Goal: Information Seeking & Learning: Learn about a topic

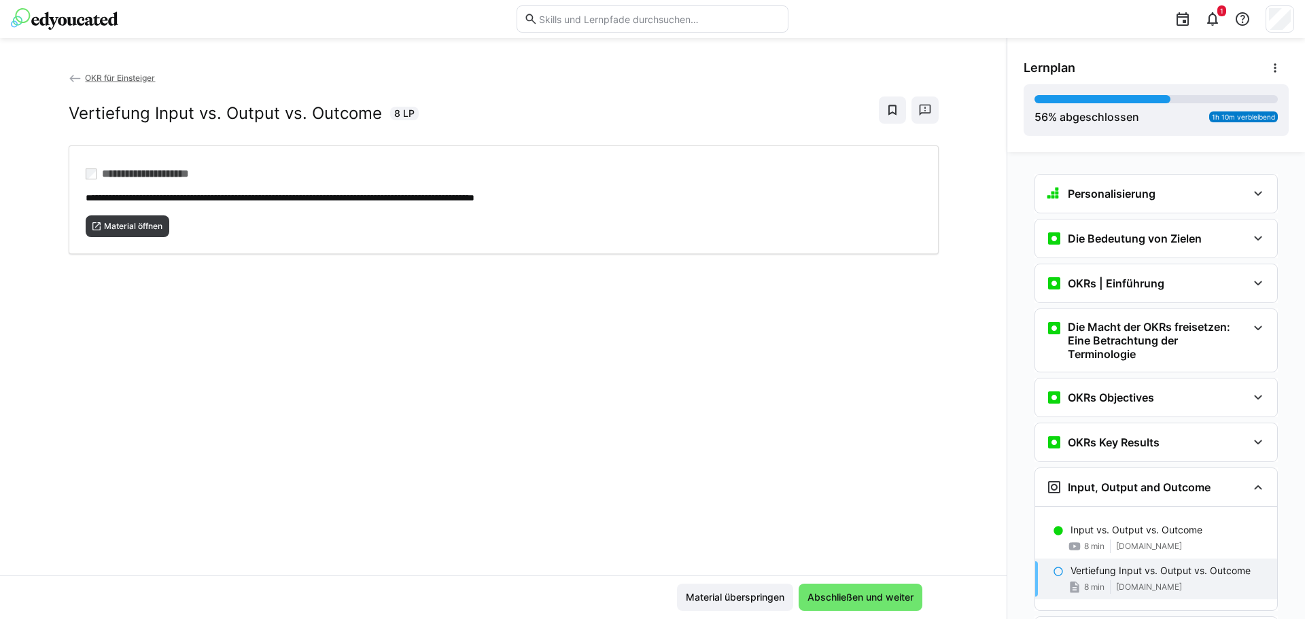
scroll to position [75, 0]
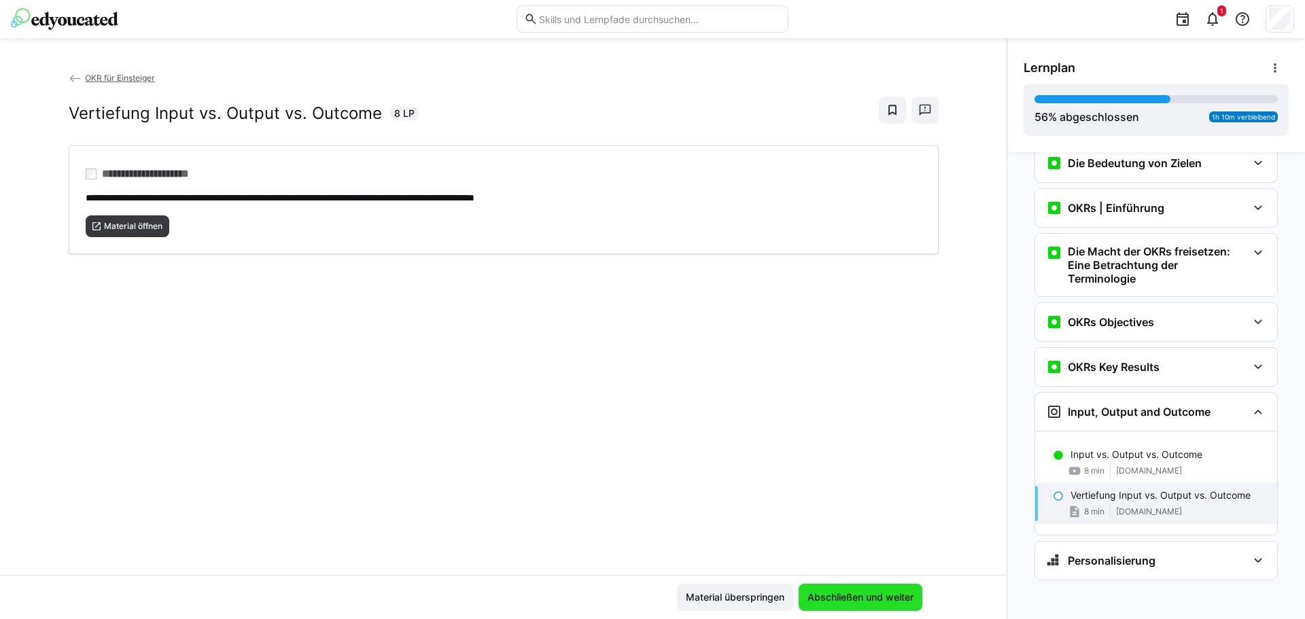
click at [860, 594] on span "Abschließen und weiter" at bounding box center [860, 598] width 110 height 14
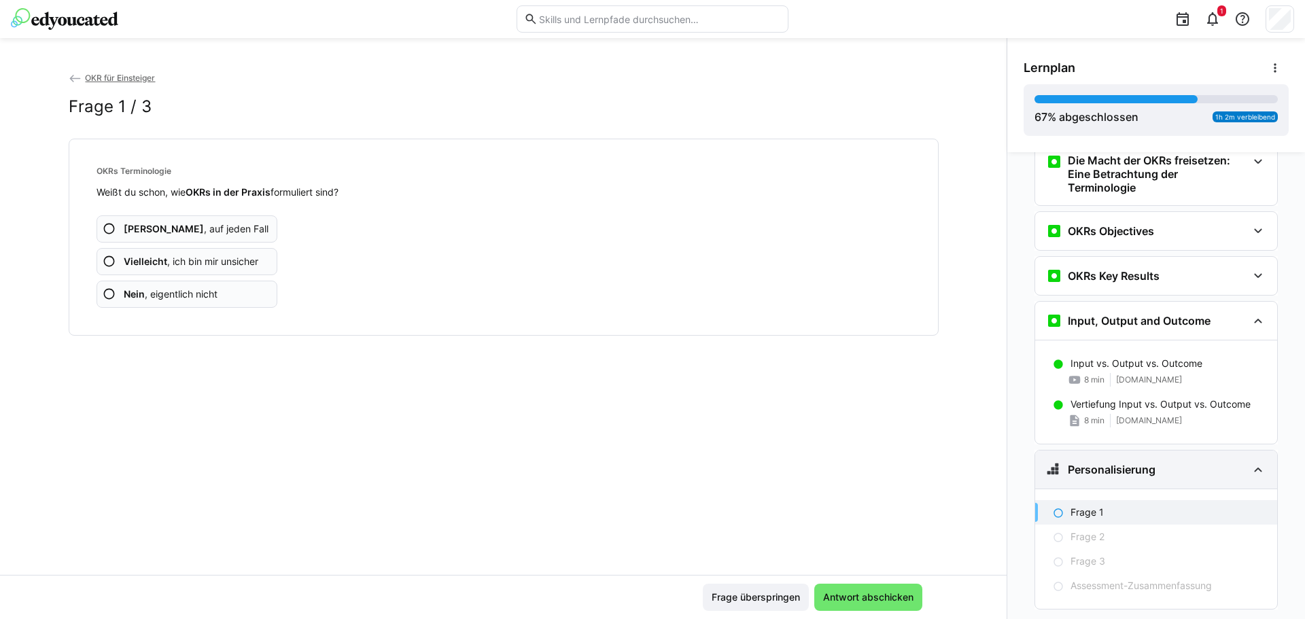
scroll to position [199, 0]
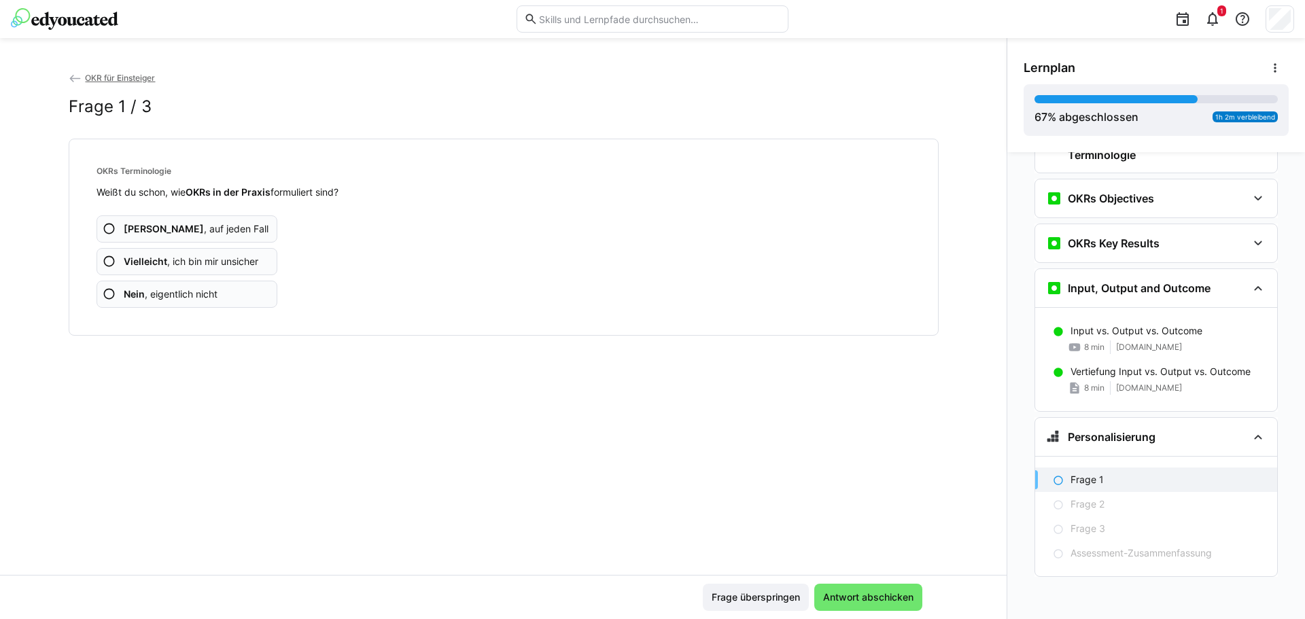
click at [107, 228] on eds-icon at bounding box center [110, 229] width 14 height 14
click at [109, 227] on eds-icon at bounding box center [110, 229] width 14 height 14
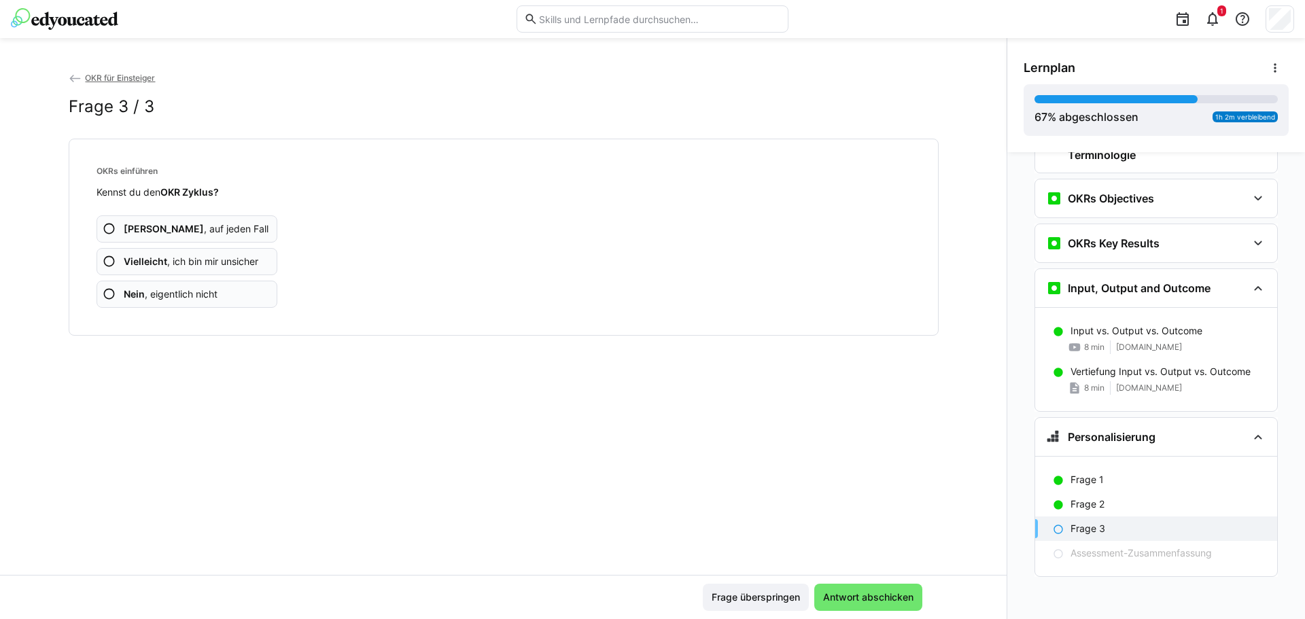
click at [116, 260] on app-assessment-question-radio "Vielleicht , ich bin mir unsicher" at bounding box center [186, 261] width 181 height 27
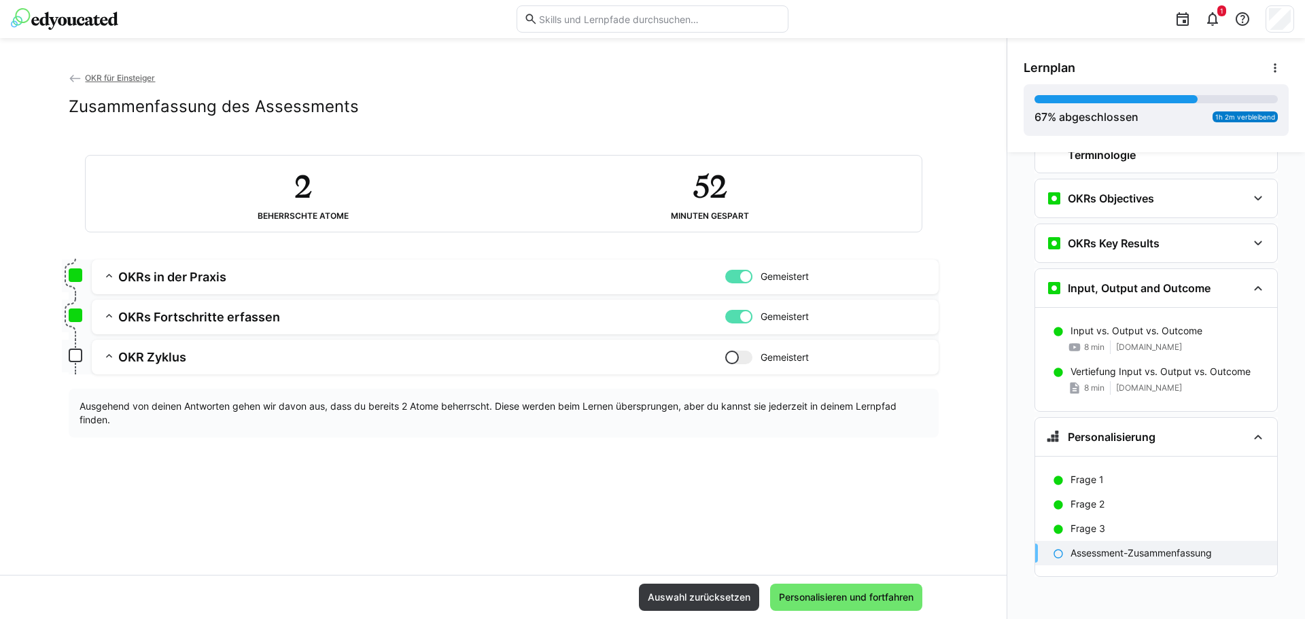
click at [109, 353] on eds-icon at bounding box center [110, 356] width 14 height 14
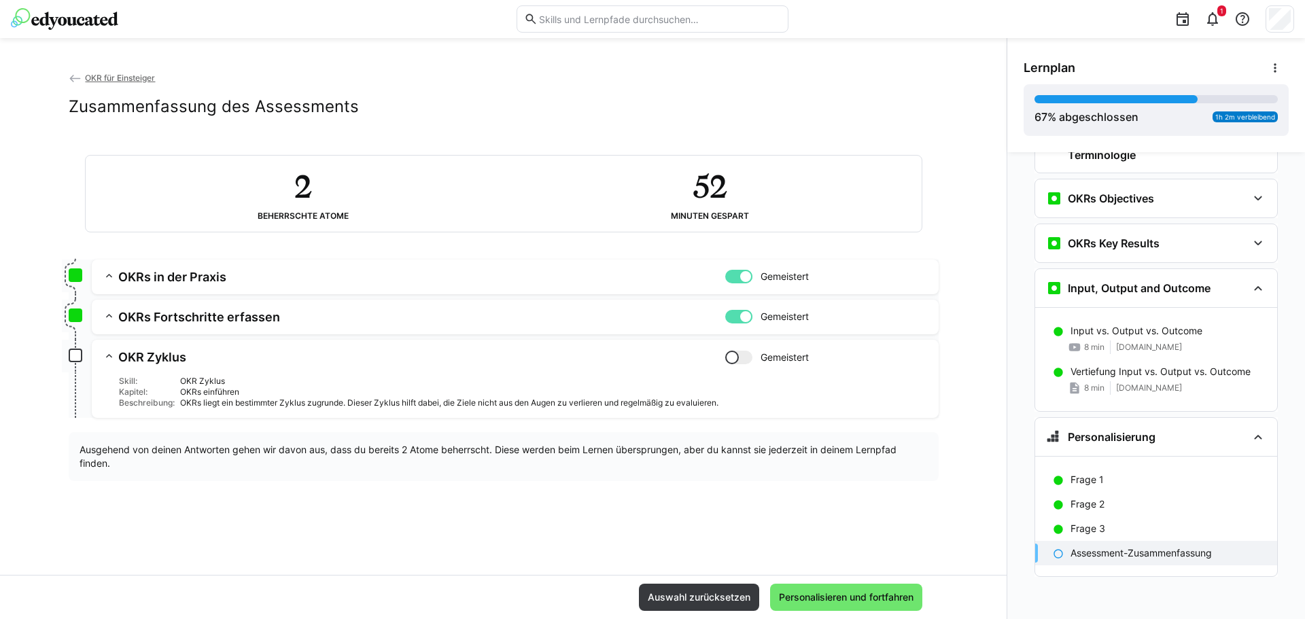
click at [116, 321] on div "OKRs Fortschritte erfassen Gemeistert" at bounding box center [521, 317] width 811 height 16
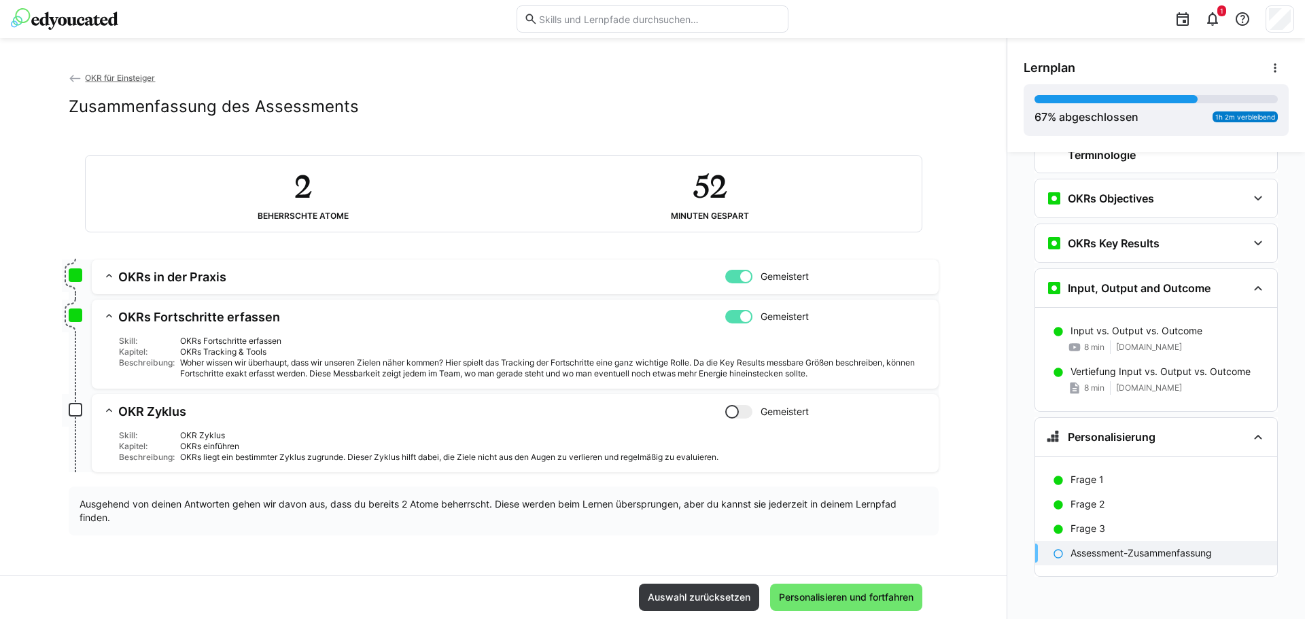
click at [116, 321] on div "OKRs Fortschritte erfassen Gemeistert" at bounding box center [521, 317] width 811 height 16
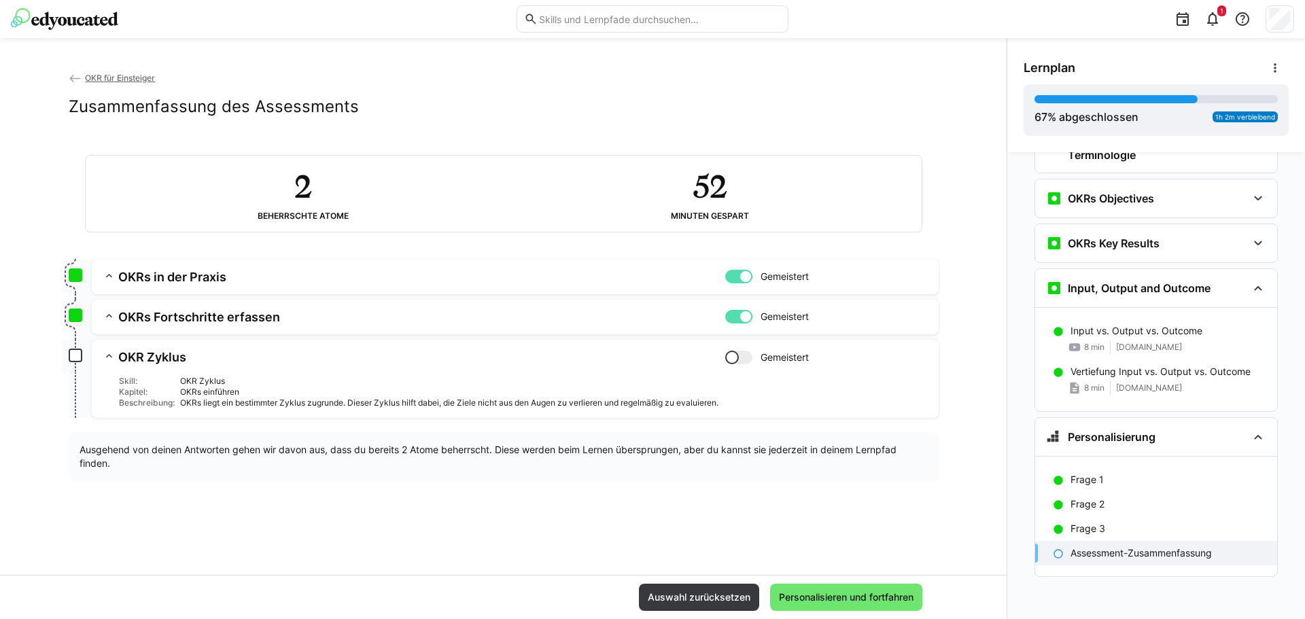
click at [108, 284] on div "OKRs in der Praxis Gemeistert" at bounding box center [515, 277] width 825 height 16
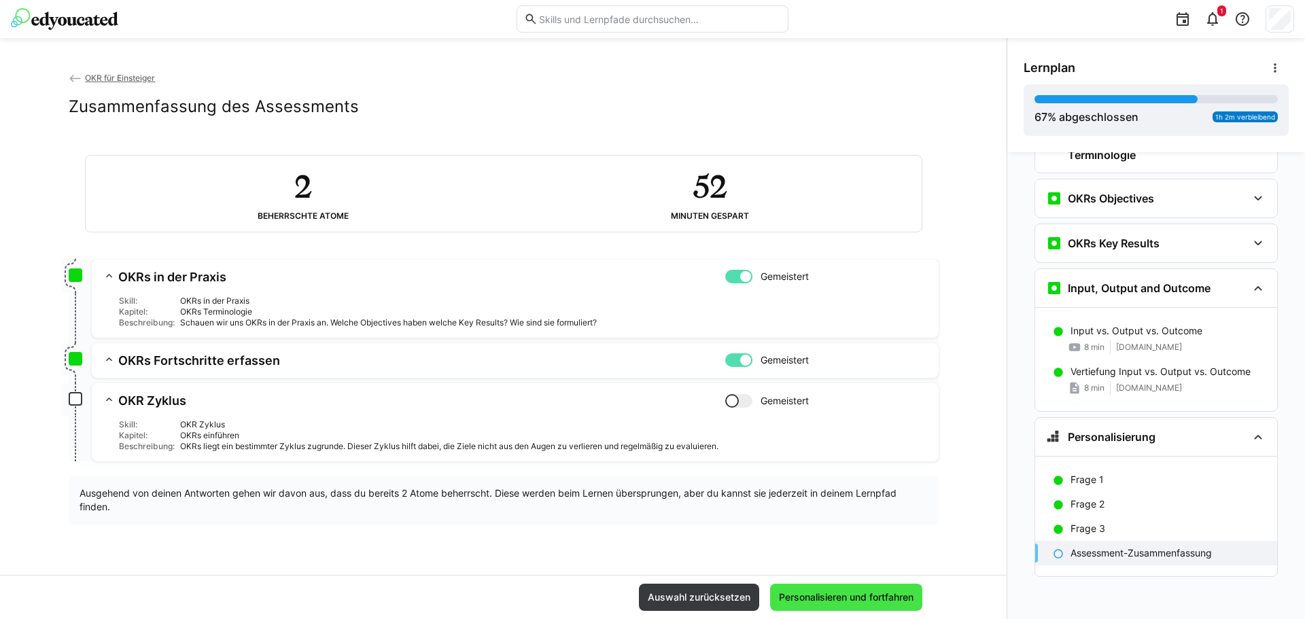
click at [868, 604] on span "Personalisieren und fortfahren" at bounding box center [846, 597] width 152 height 27
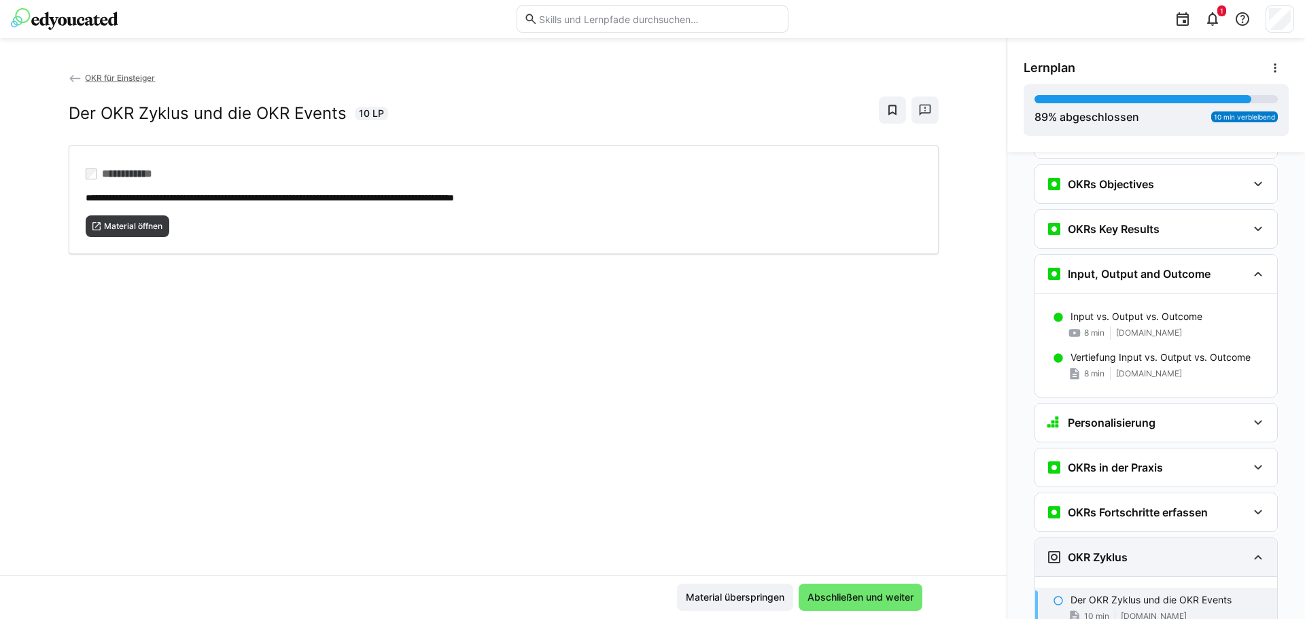
scroll to position [277, 0]
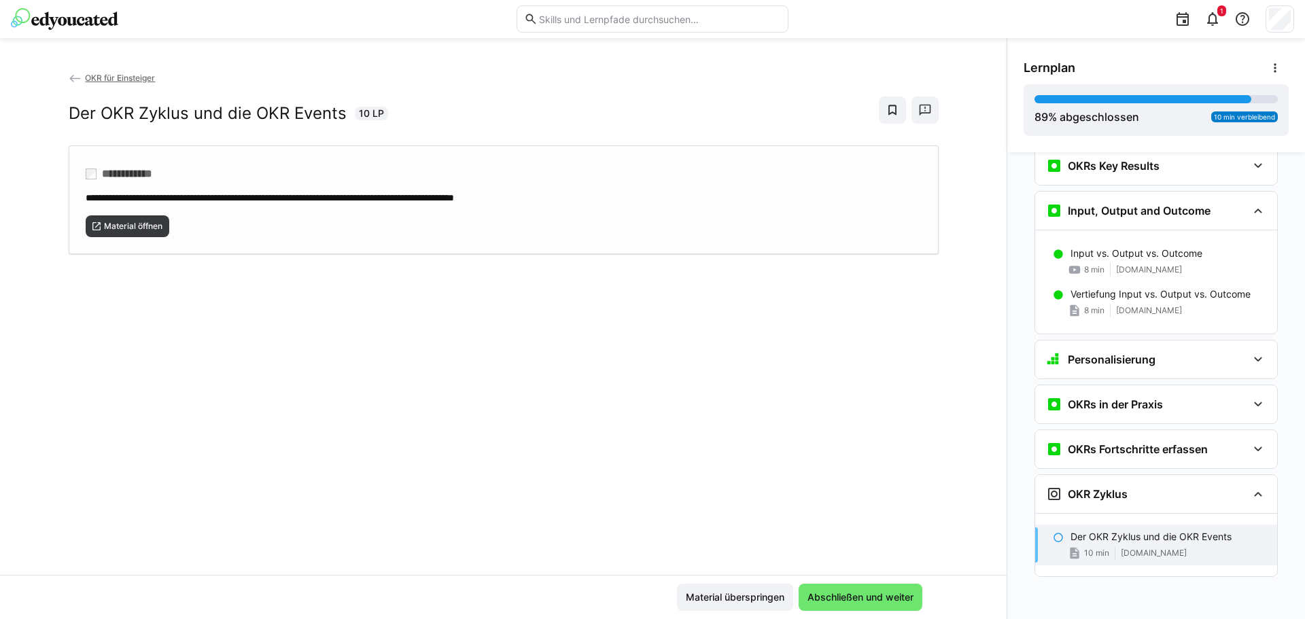
click at [150, 237] on div "**********" at bounding box center [504, 199] width 870 height 109
click at [902, 598] on span "Abschließen und weiter" at bounding box center [860, 598] width 110 height 14
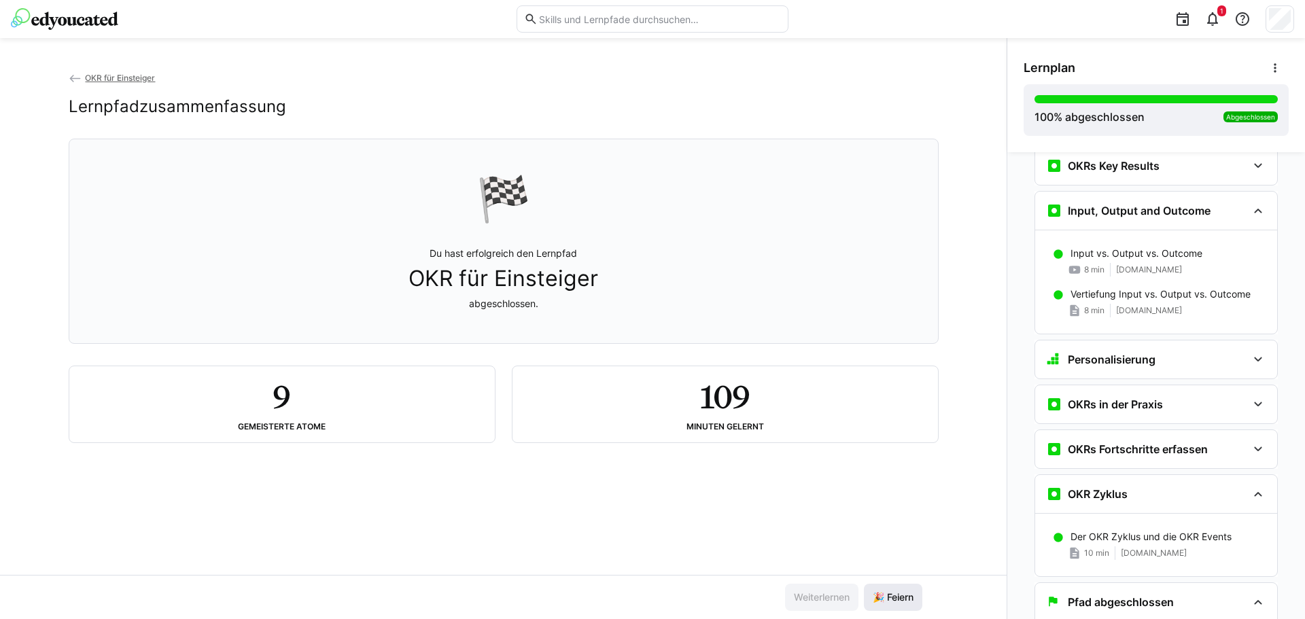
scroll to position [322, 0]
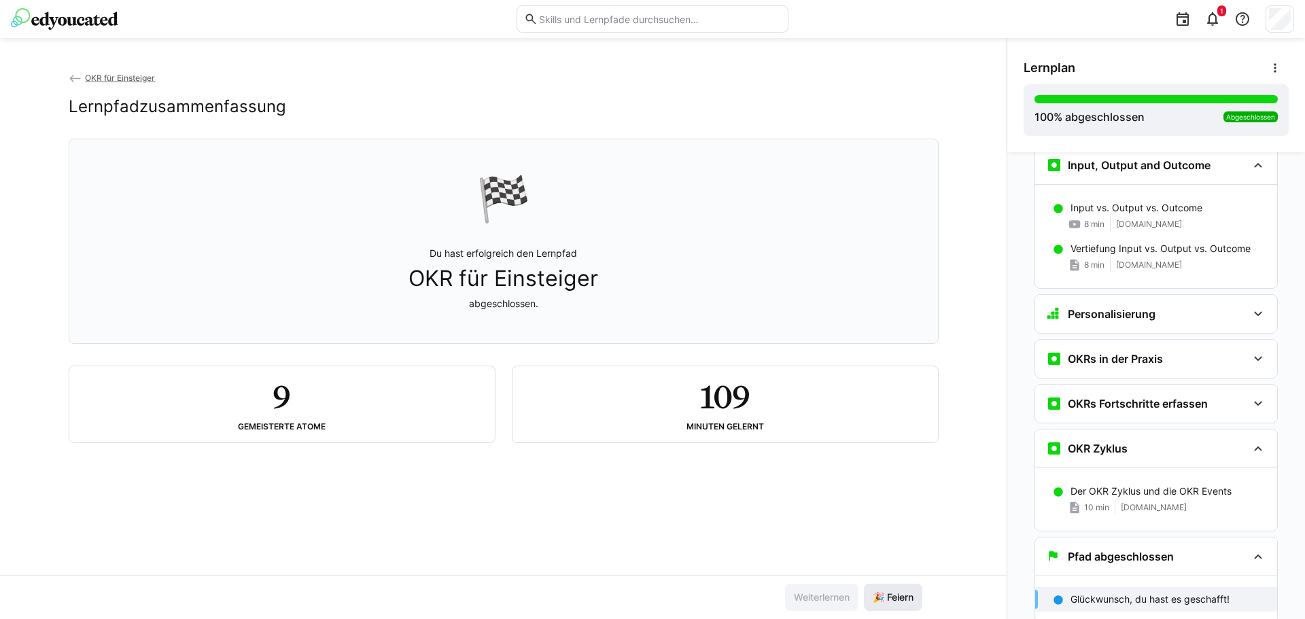
click at [905, 593] on span "🎉 Feiern" at bounding box center [893, 598] width 45 height 14
click at [1217, 21] on eds-icon at bounding box center [1212, 19] width 16 height 16
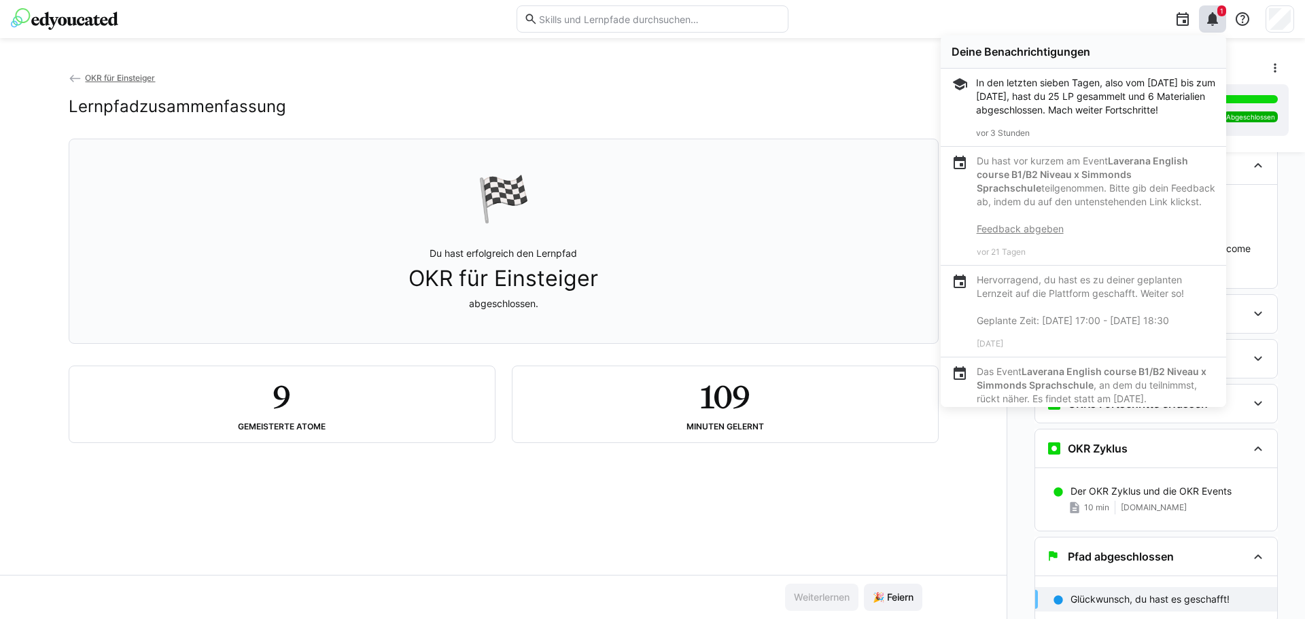
click at [1052, 109] on div "In den letzten sieben Tagen, also vom [DATE] bis zum [DATE], hast du 25 LP gesa…" at bounding box center [1095, 96] width 239 height 41
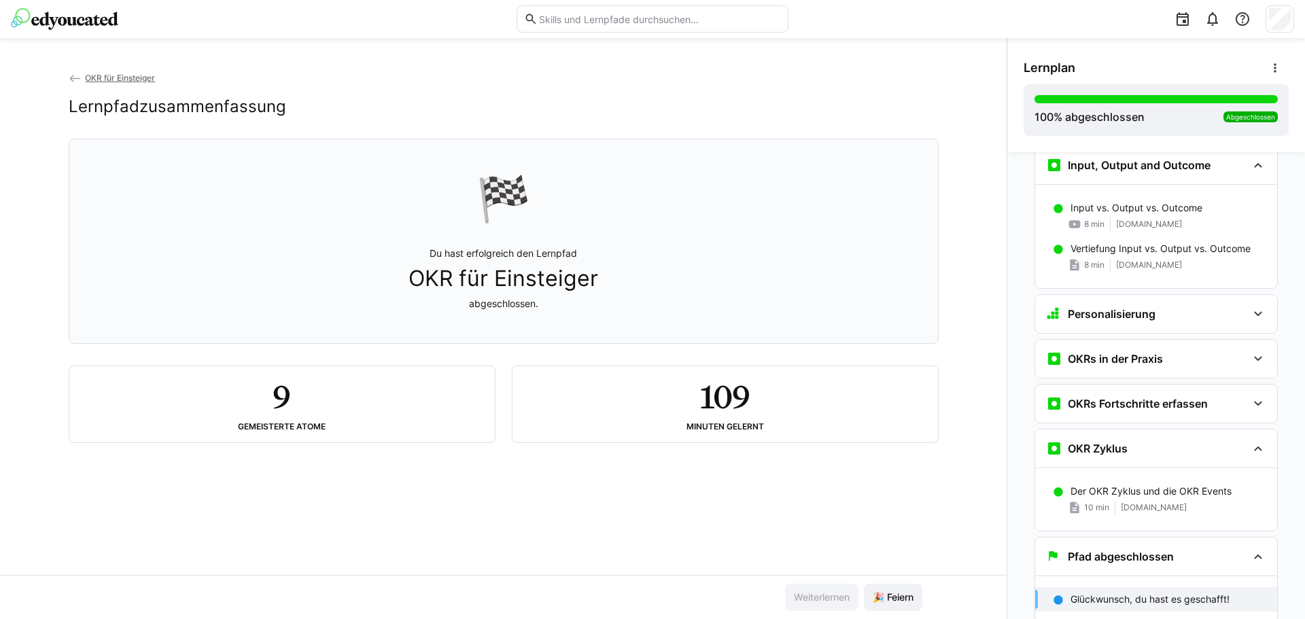
click at [983, 220] on div "OKR für Einsteiger Lernpfadzusammenfassung 🏁 Du hast erfolgreich den Lernpfad O…" at bounding box center [503, 323] width 1006 height 504
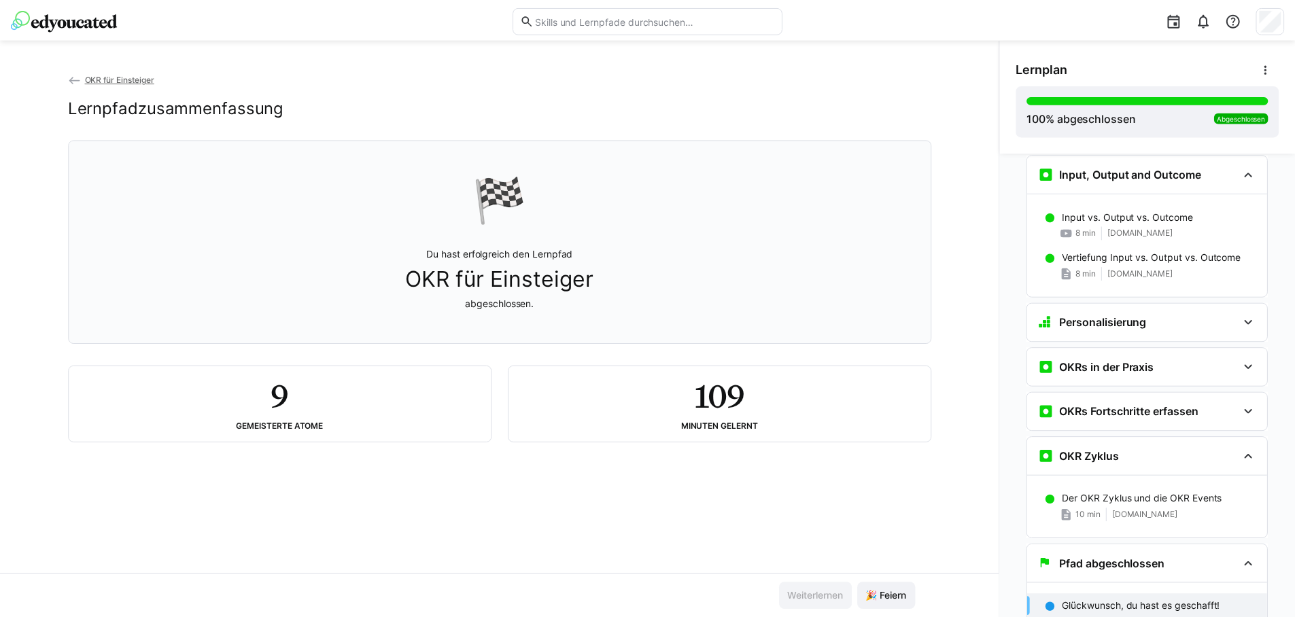
scroll to position [368, 0]
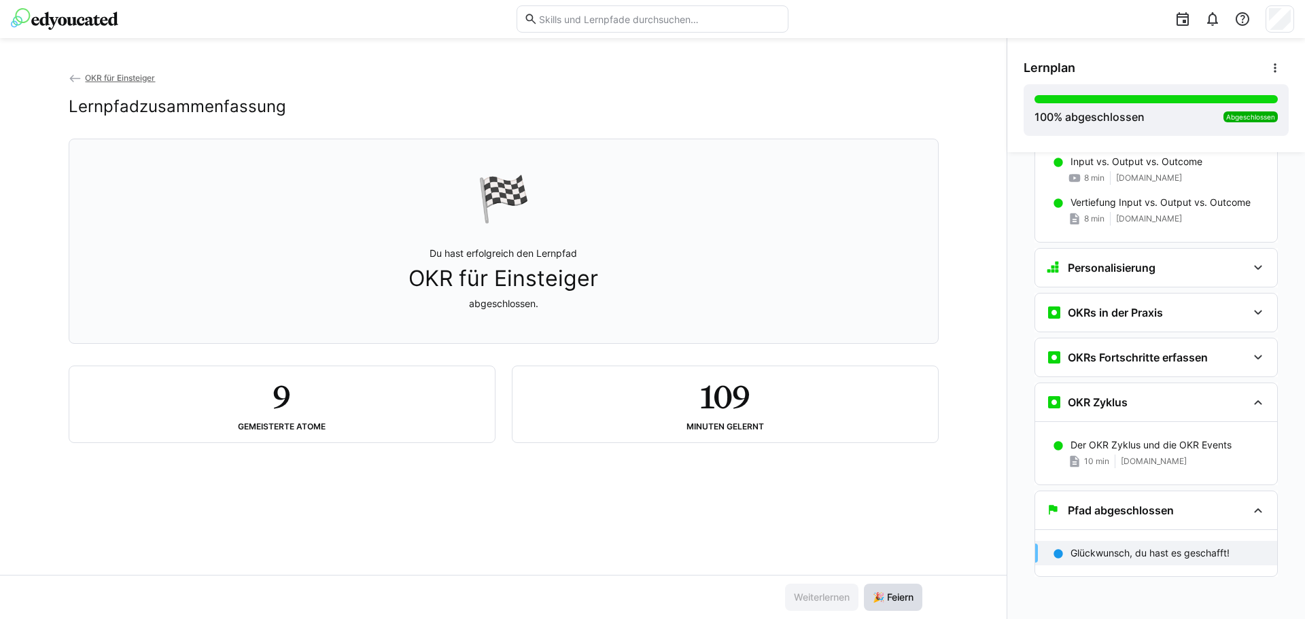
click at [887, 589] on span "🎉 Feiern" at bounding box center [893, 597] width 58 height 27
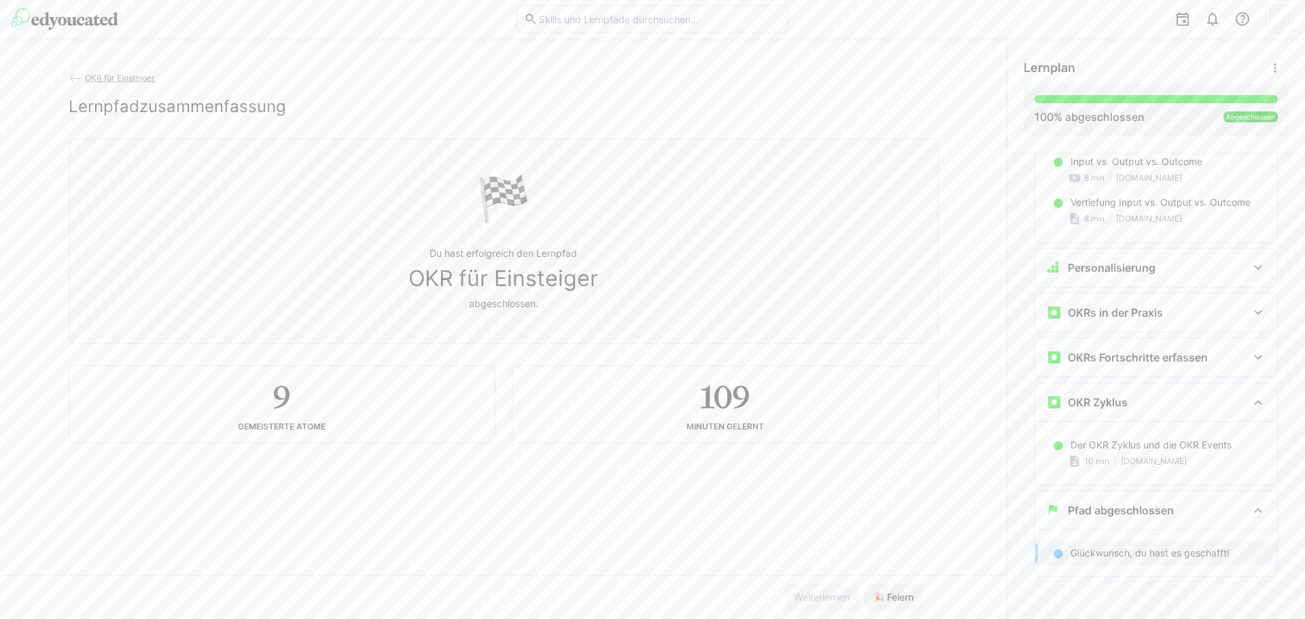
click at [135, 79] on span "OKR für Einsteiger" at bounding box center [120, 78] width 70 height 10
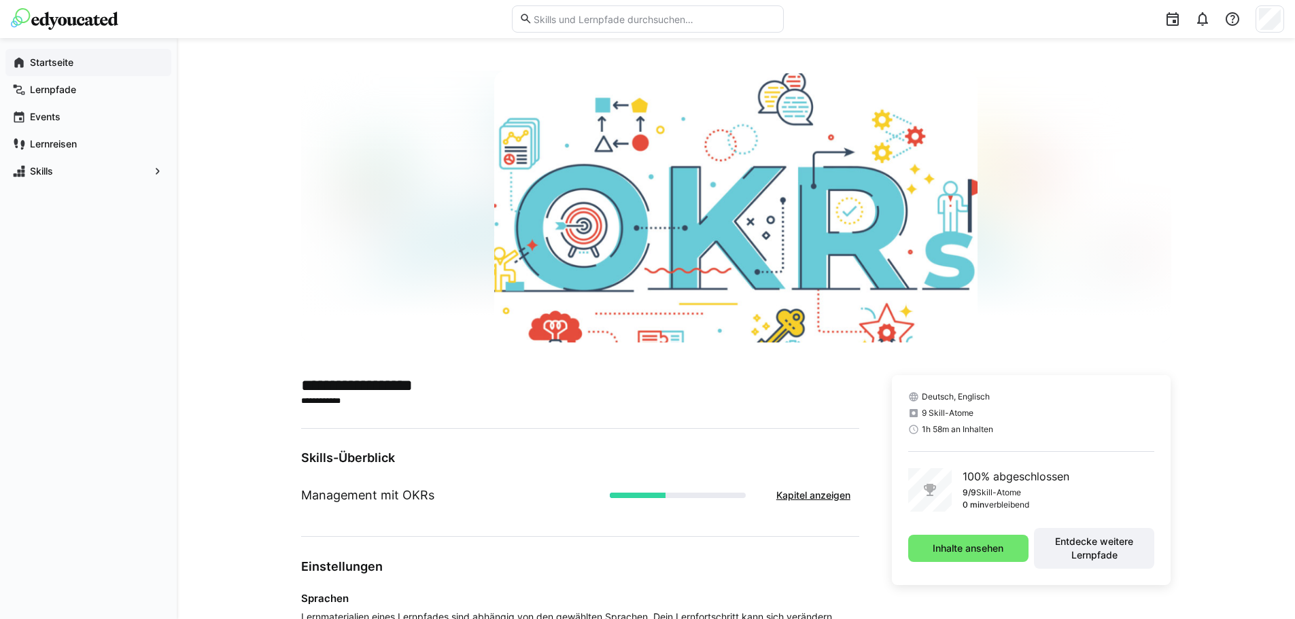
click at [0, 0] on app-navigation-label "Startseite" at bounding box center [0, 0] width 0 height 0
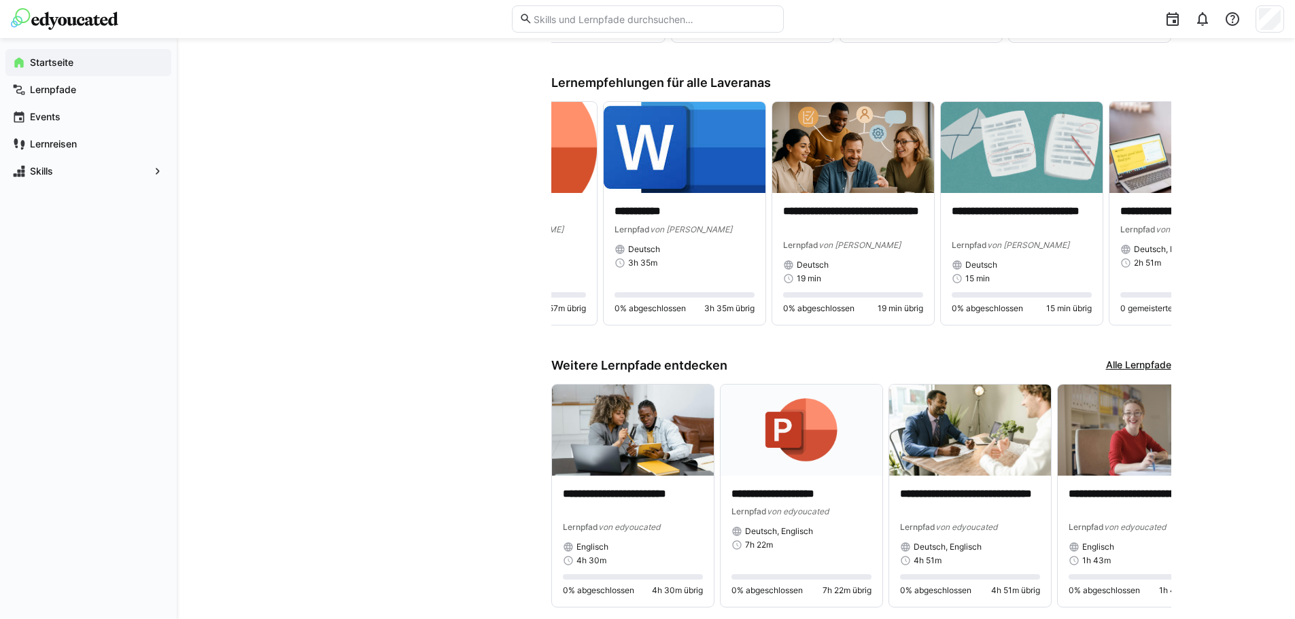
scroll to position [317, 0]
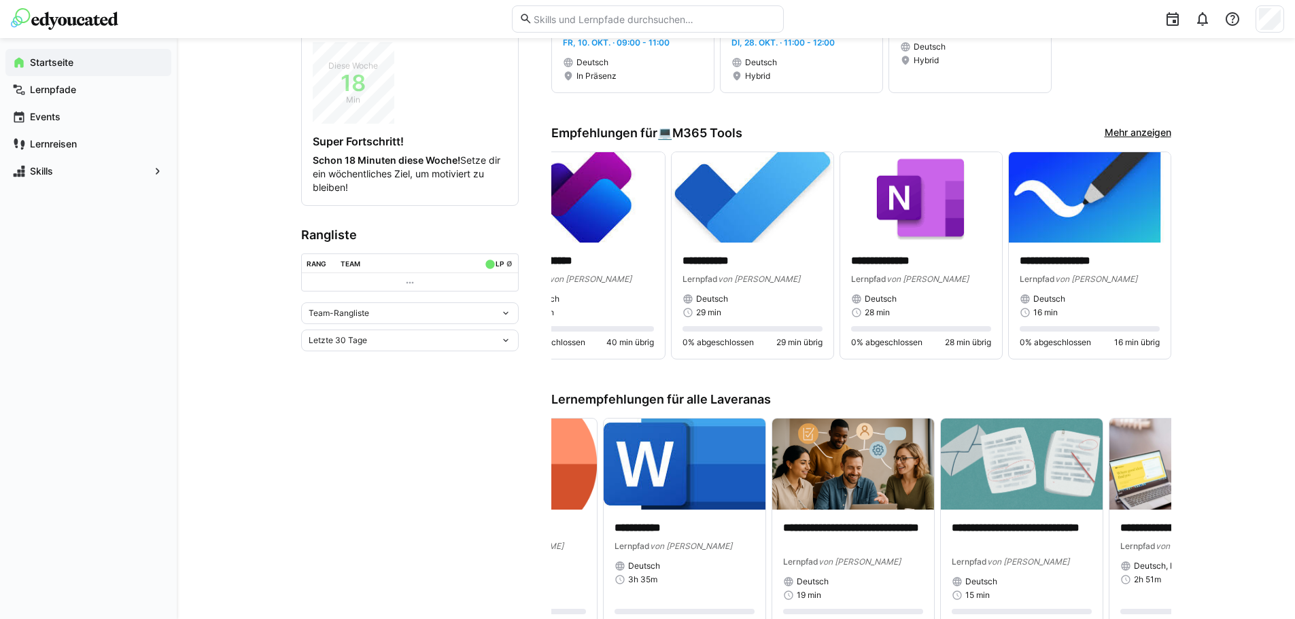
click at [423, 351] on app-home-left "**********" at bounding box center [409, 349] width 217 height 1184
click at [427, 347] on div "Letzte 30 Tage" at bounding box center [409, 341] width 217 height 22
click at [432, 332] on div "Letzte 30 Tage Letzte 7 Tage Letzte 30 Tage Letzte 90 Tage Letztes Jahr Gesamt" at bounding box center [409, 341] width 217 height 22
click at [427, 317] on div "Team-Rangliste" at bounding box center [405, 314] width 192 height 10
click at [394, 337] on div "Team-Rangliste" at bounding box center [409, 341] width 201 height 11
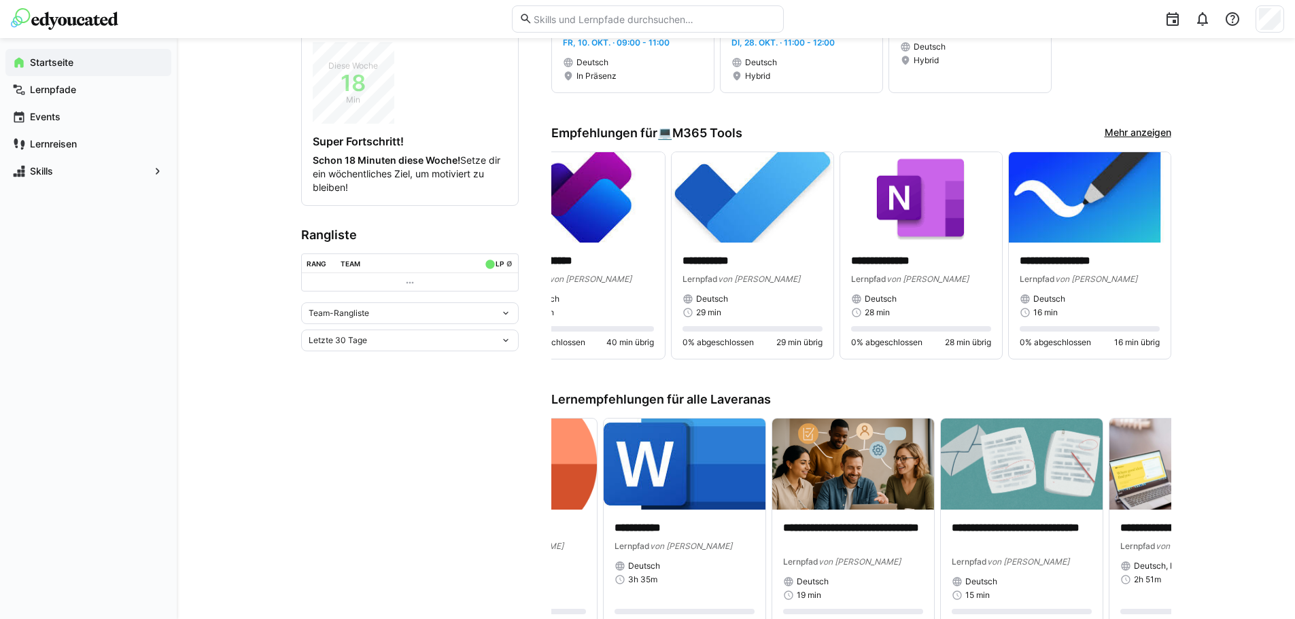
click at [428, 313] on div "Team-Rangliste" at bounding box center [405, 314] width 192 height 10
click at [406, 363] on div "Individuelle Rangliste" at bounding box center [409, 363] width 201 height 11
click at [374, 404] on span "Individuelle Rangliste" at bounding box center [349, 404] width 81 height 11
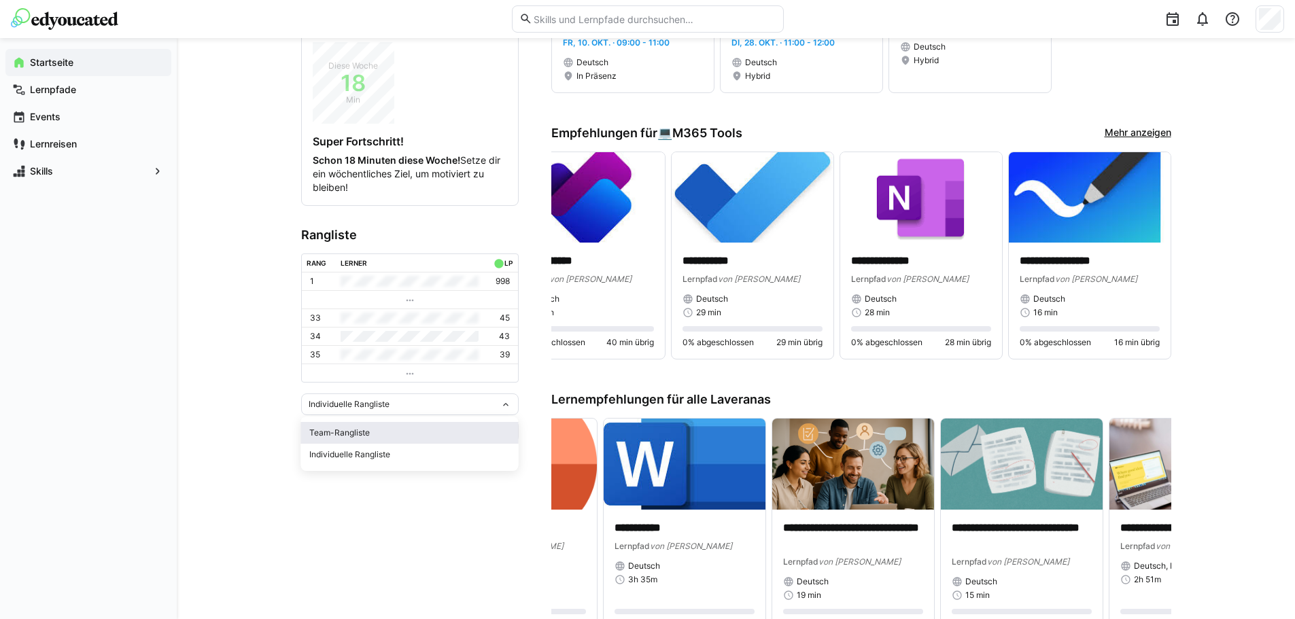
click at [369, 434] on div "Team-Rangliste" at bounding box center [409, 432] width 201 height 11
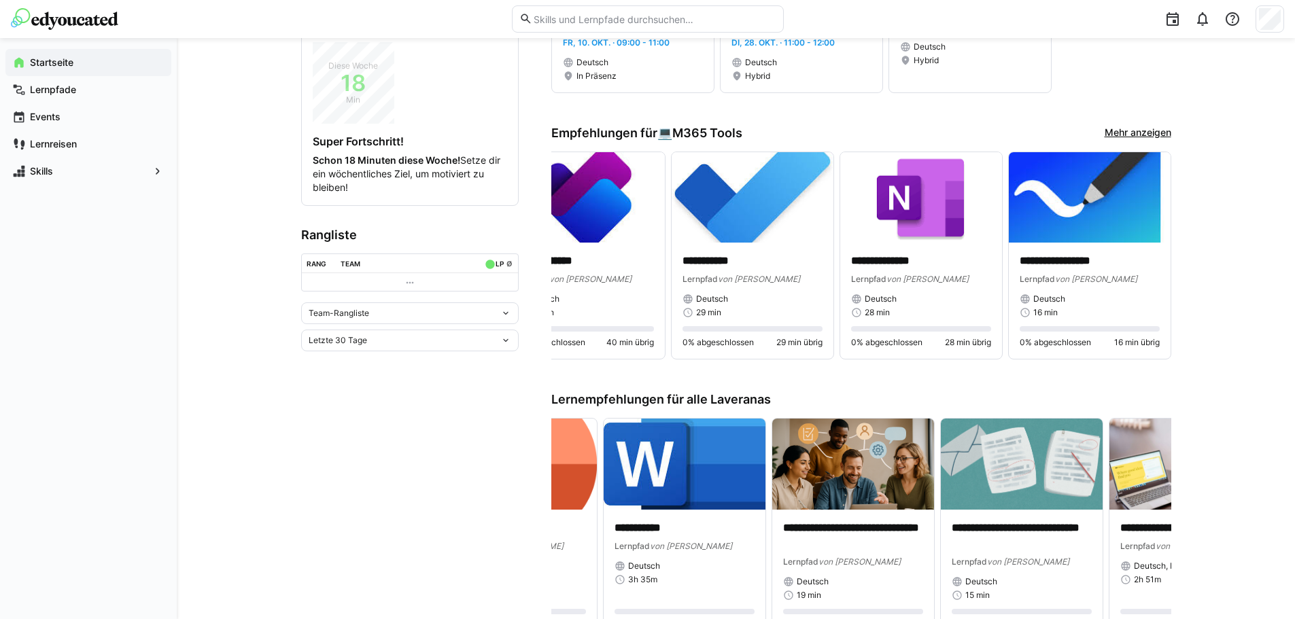
click at [410, 332] on div "Letzte 30 Tage" at bounding box center [409, 341] width 217 height 22
click at [400, 370] on div "Letzte 7 Tage" at bounding box center [409, 369] width 201 height 11
click at [408, 343] on div "Letzte 7 Tage" at bounding box center [405, 341] width 192 height 10
click at [352, 449] on span "Gesamt" at bounding box center [409, 456] width 217 height 22
click at [396, 310] on div "Team-Rangliste" at bounding box center [405, 314] width 192 height 10
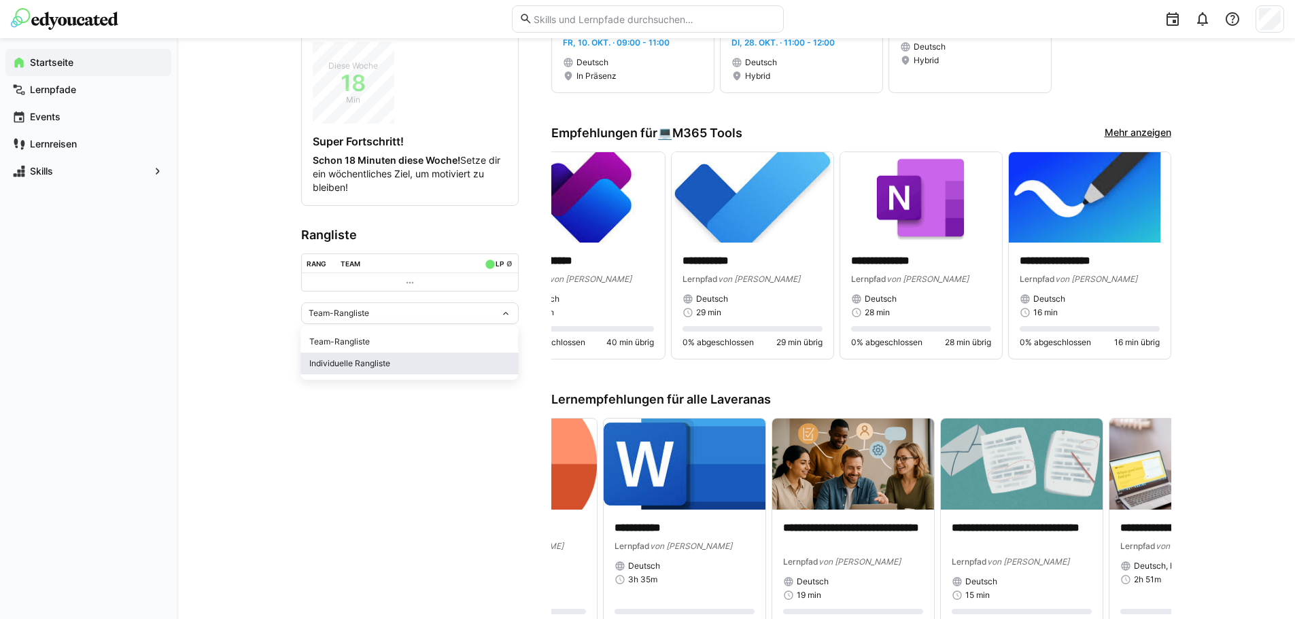
click at [362, 353] on span "Individuelle Rangliste" at bounding box center [409, 364] width 217 height 22
